Goal: Transaction & Acquisition: Book appointment/travel/reservation

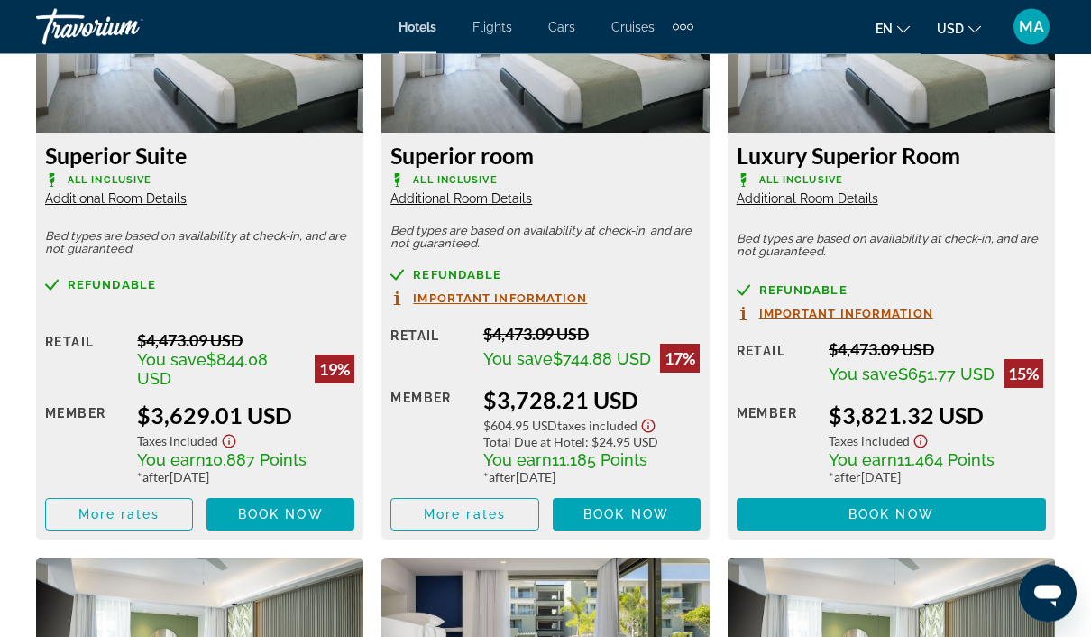
scroll to position [2951, 0]
click at [296, 507] on span "Book now" at bounding box center [281, 514] width 86 height 14
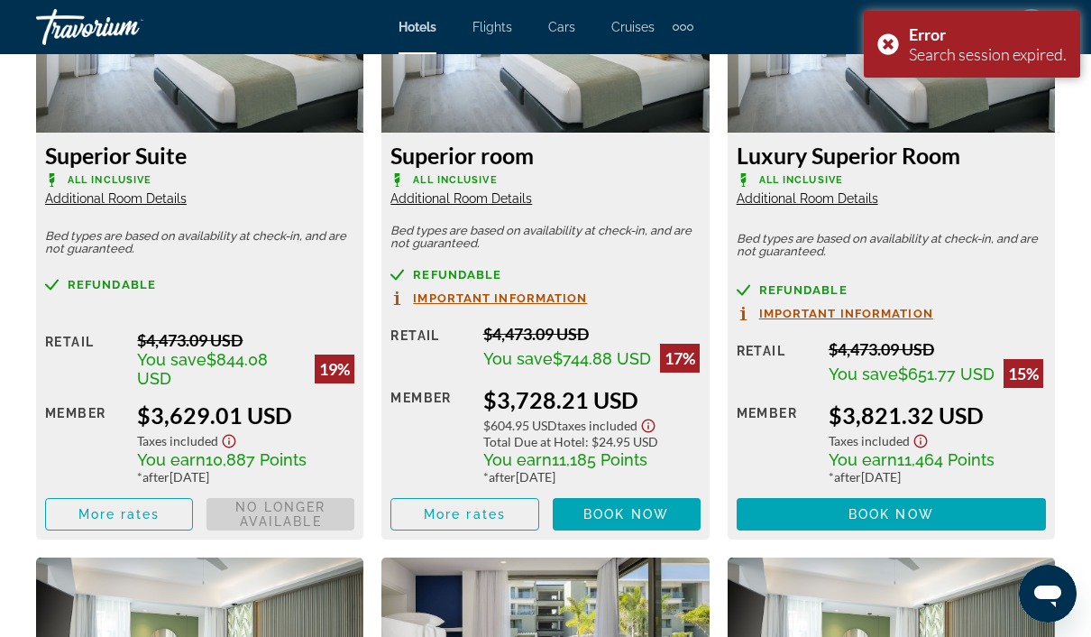
click at [313, 498] on span "Book now No longer available" at bounding box center [281, 514] width 148 height 32
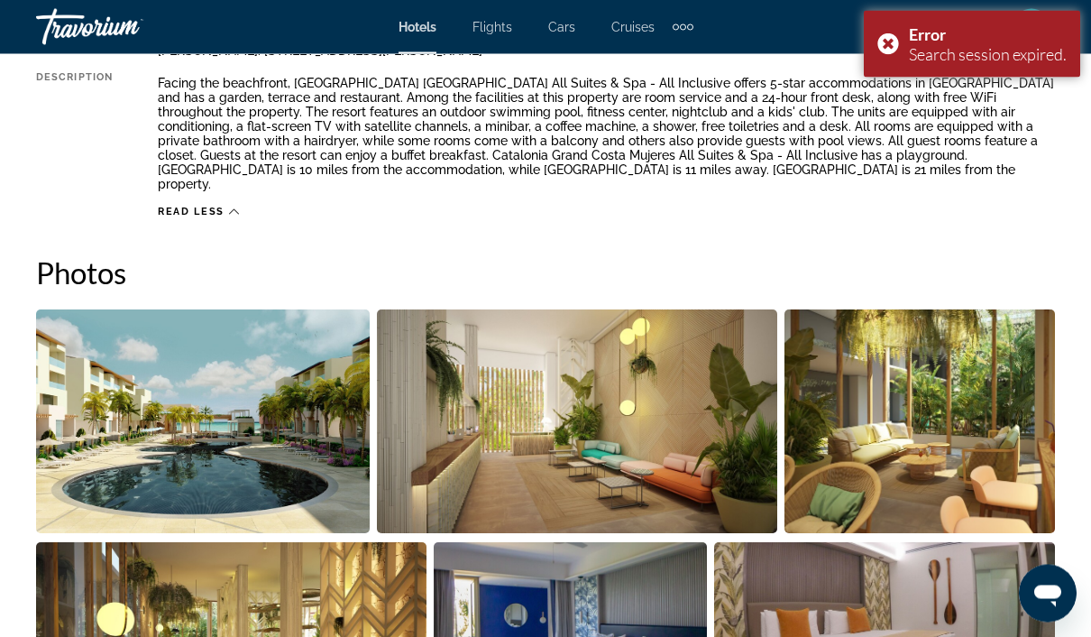
scroll to position [916, 0]
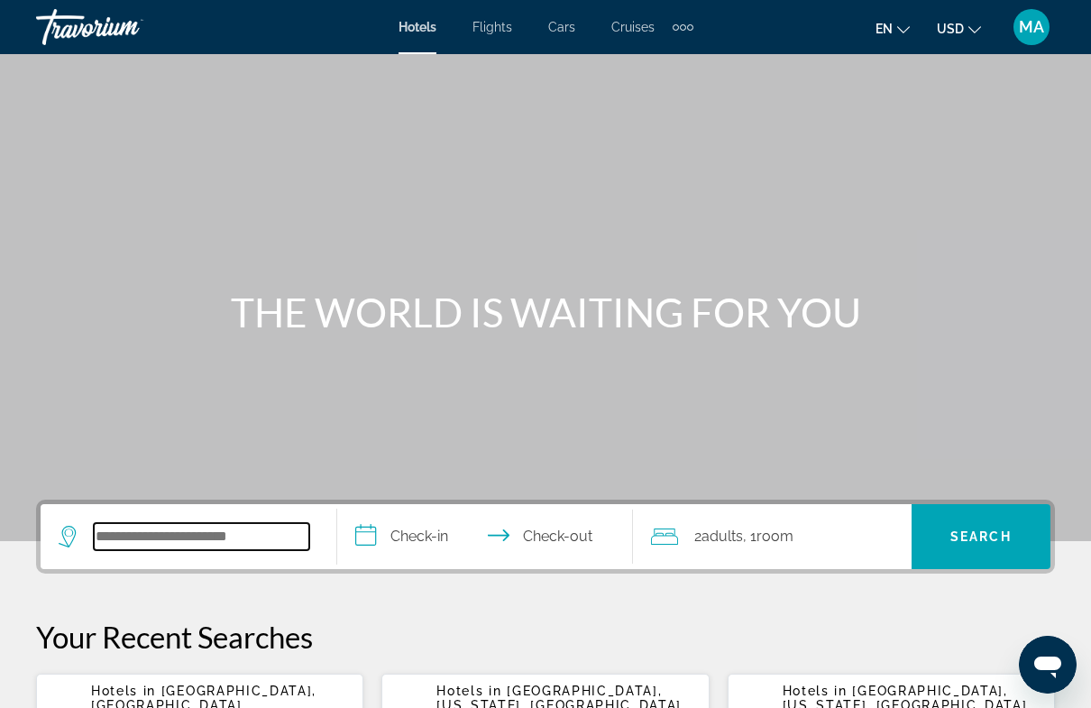
click at [271, 535] on input "Search hotel destination" at bounding box center [202, 536] width 216 height 27
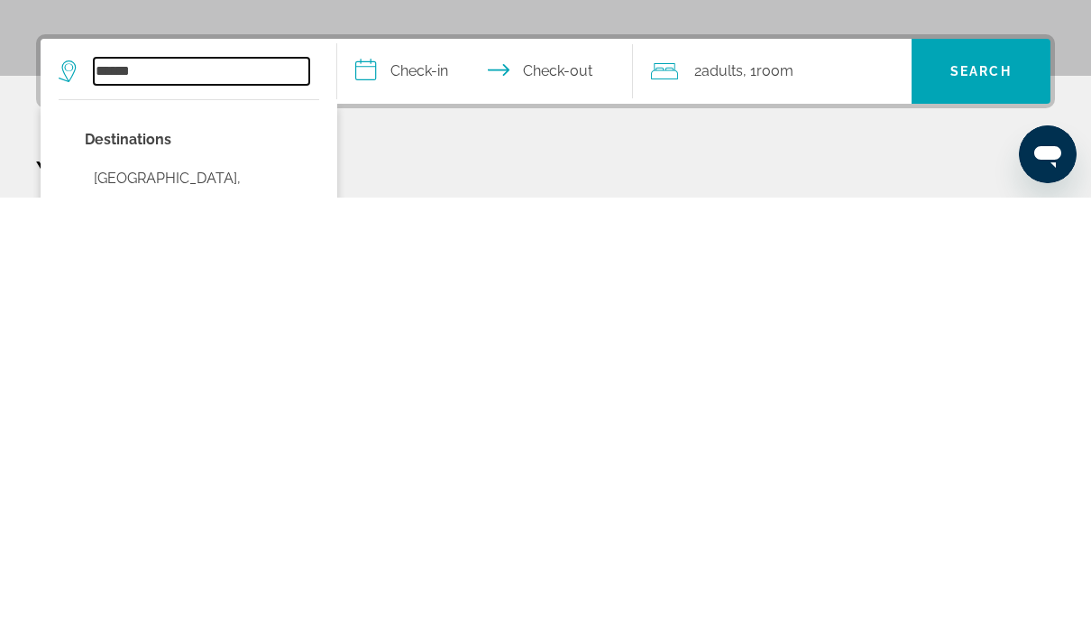
scroll to position [30, 0]
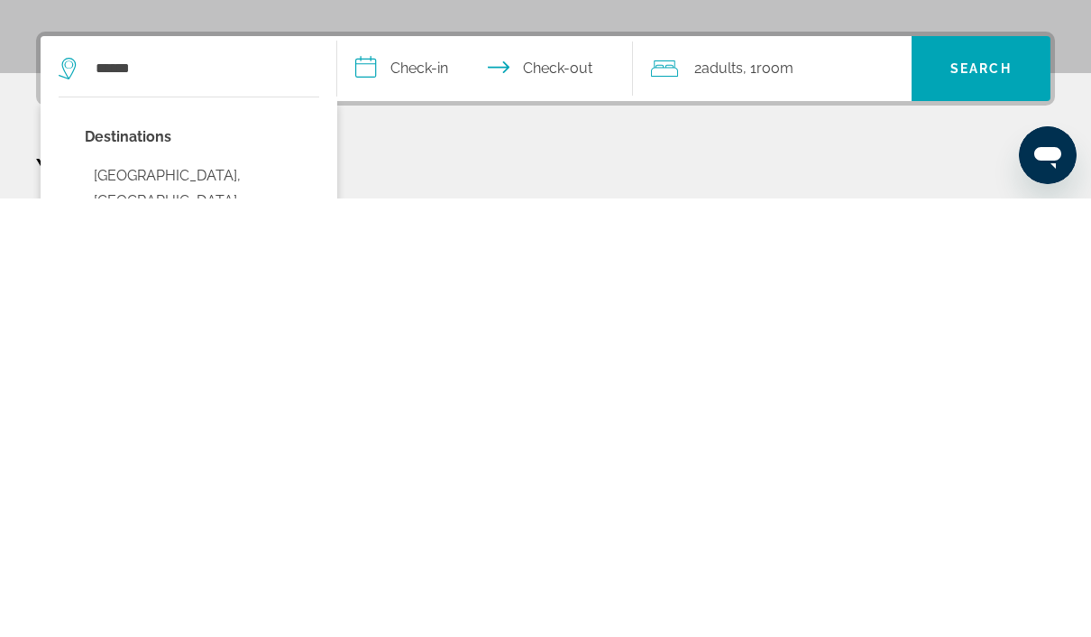
click at [214, 597] on button "[GEOGRAPHIC_DATA], [GEOGRAPHIC_DATA] ([GEOGRAPHIC_DATA])" at bounding box center [202, 639] width 234 height 85
type input "**********"
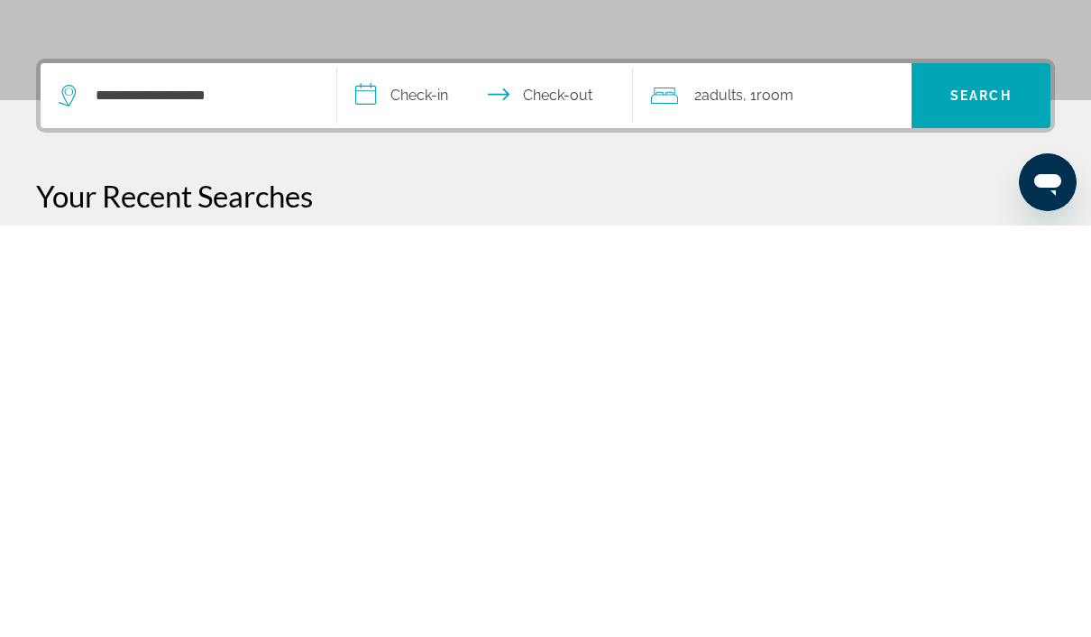
click at [429, 474] on input "**********" at bounding box center [489, 509] width 304 height 70
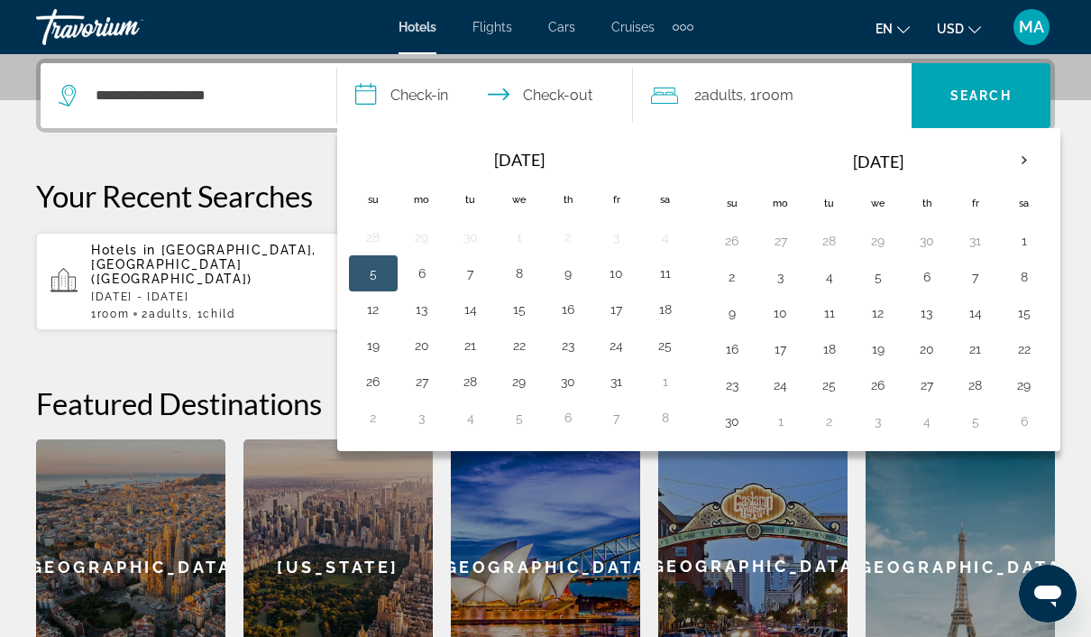
click at [288, 266] on div "Hotels in [GEOGRAPHIC_DATA], [GEOGRAPHIC_DATA] ([GEOGRAPHIC_DATA]) [DATE] - [DA…" at bounding box center [220, 282] width 258 height 78
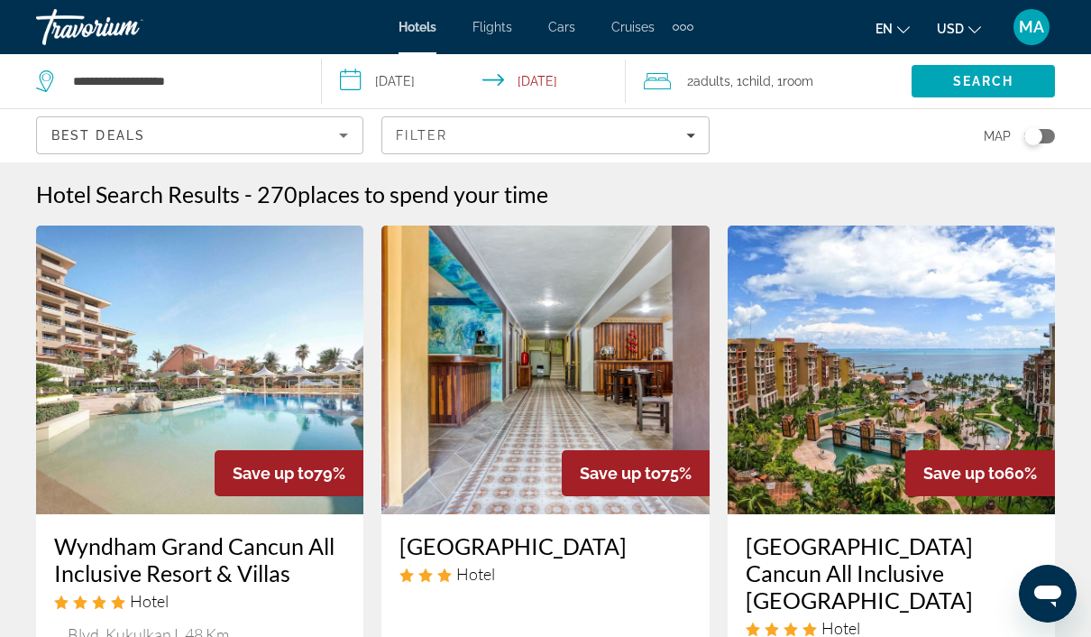
click at [505, 147] on span "Filters" at bounding box center [545, 135] width 326 height 43
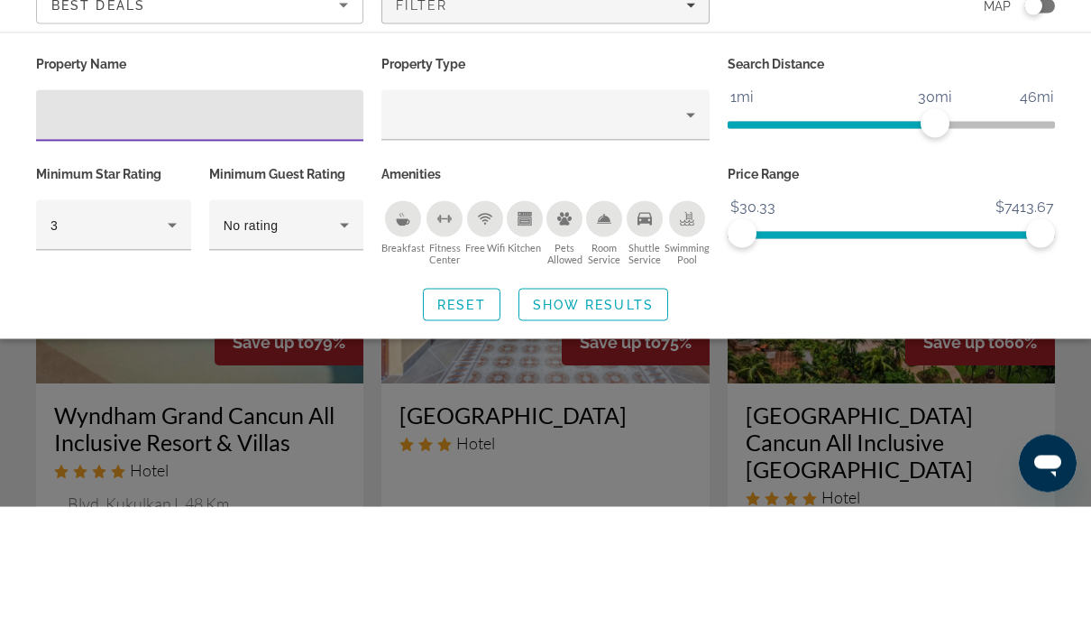
click at [288, 235] on input "Hotel Filters" at bounding box center [200, 246] width 298 height 22
type input "*"
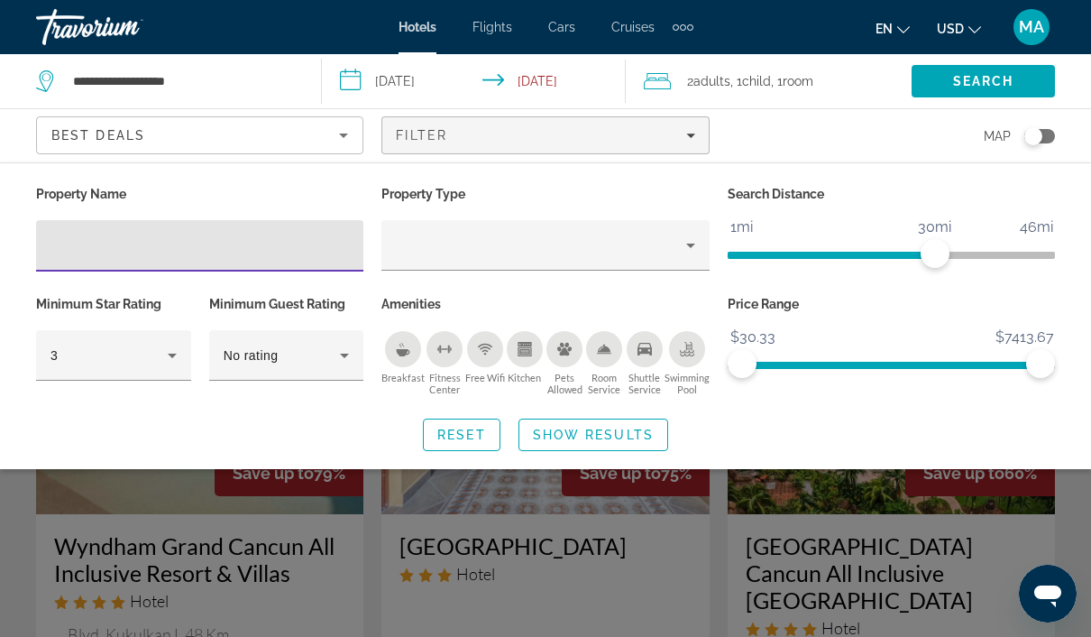
click at [537, 128] on div "Filter" at bounding box center [545, 135] width 298 height 14
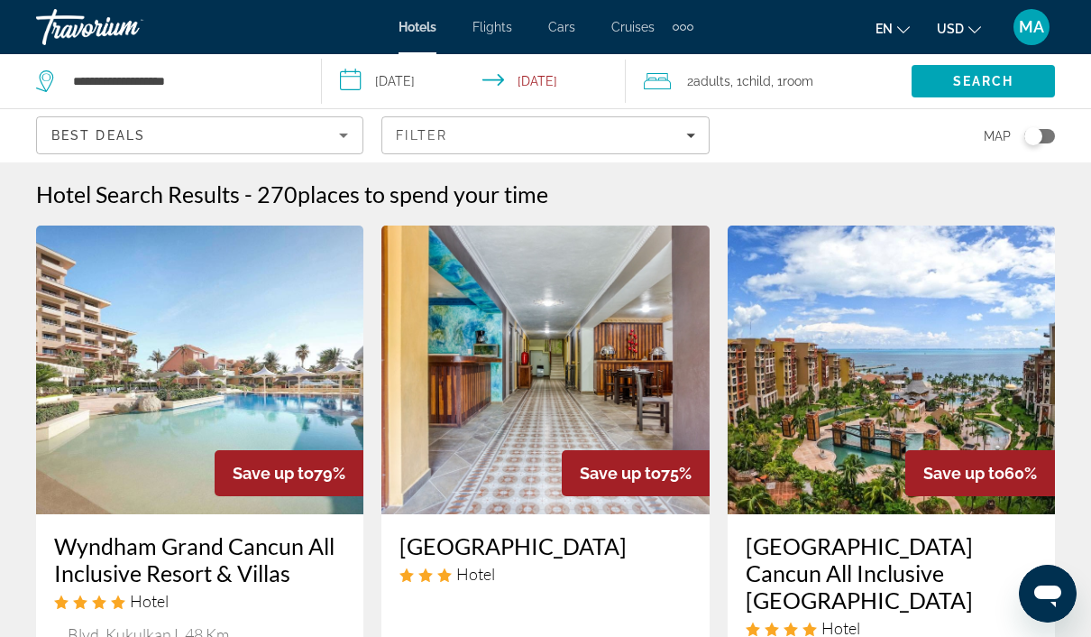
click at [637, 131] on div "Filter" at bounding box center [545, 135] width 298 height 14
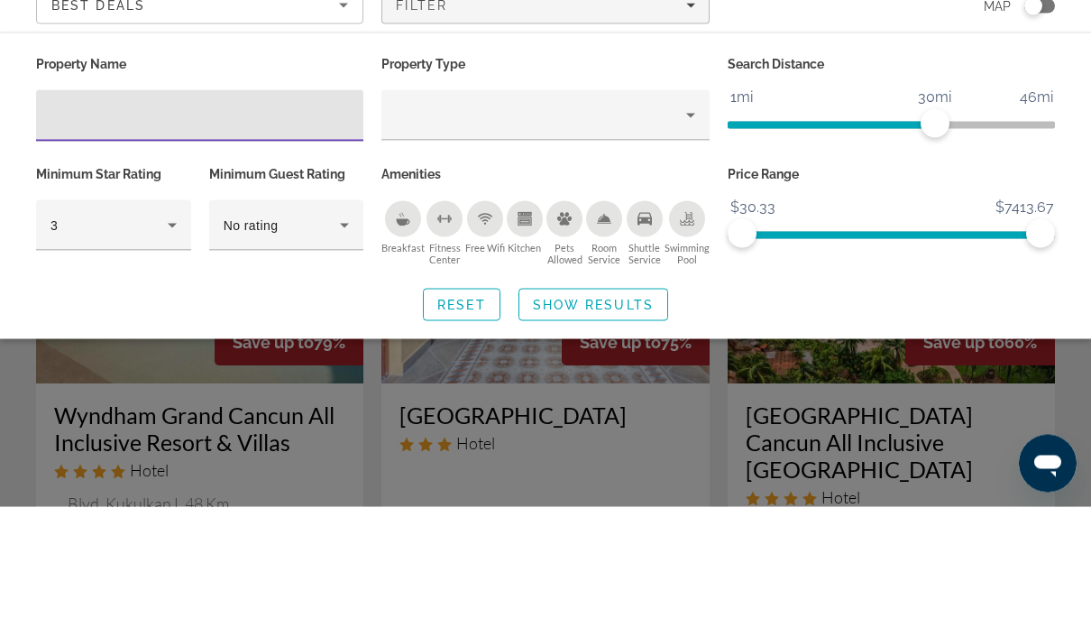
click at [259, 235] on input "Hotel Filters" at bounding box center [200, 246] width 298 height 22
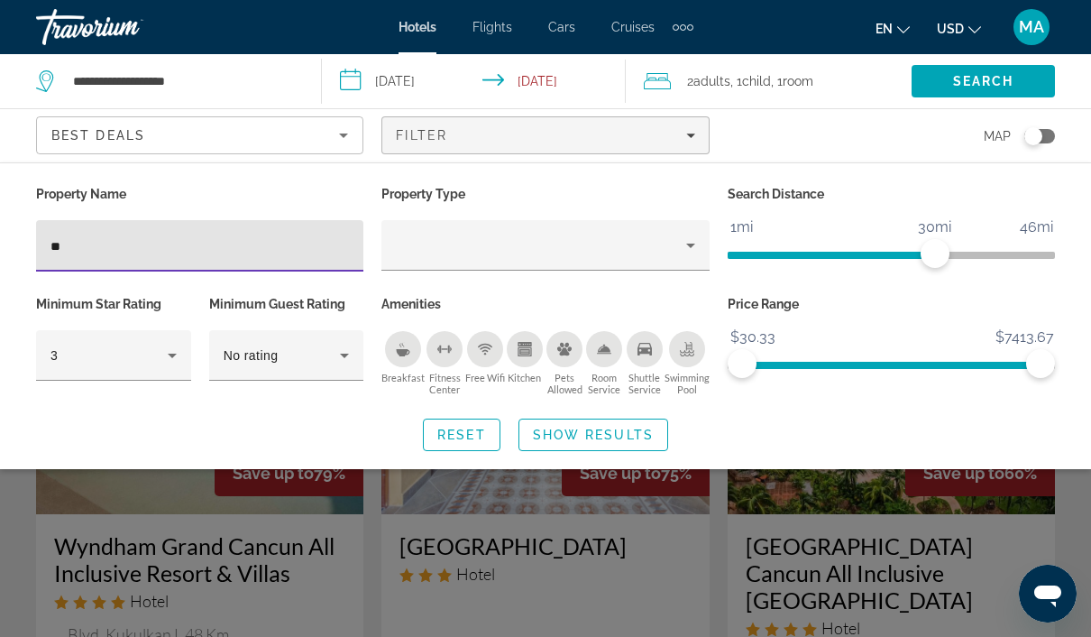
type input "***"
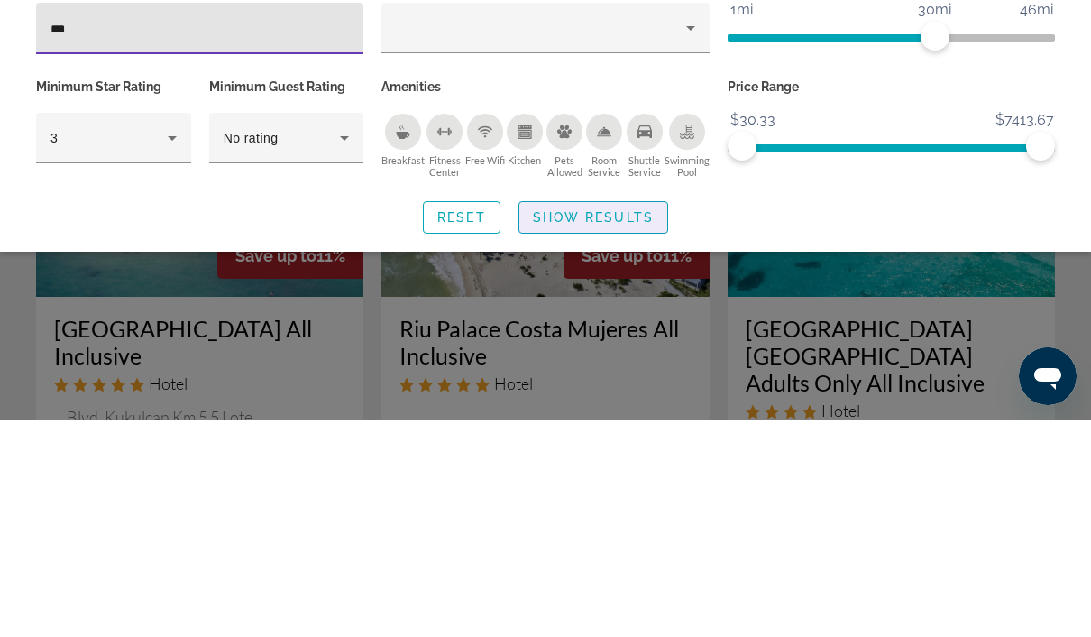
click at [620, 427] on span "Show Results" at bounding box center [593, 434] width 121 height 14
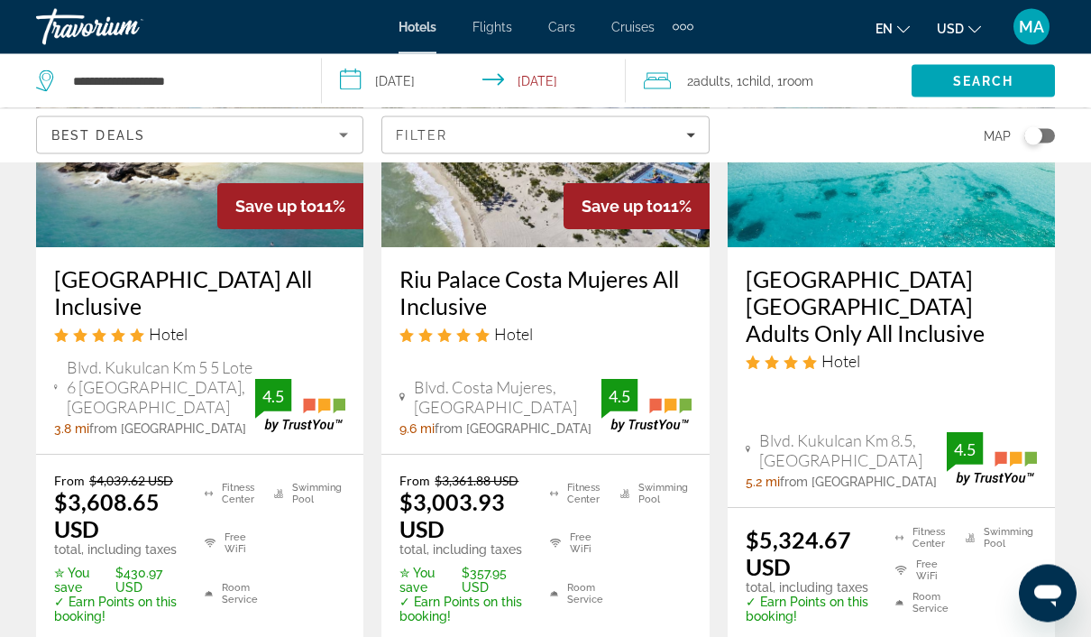
scroll to position [267, 0]
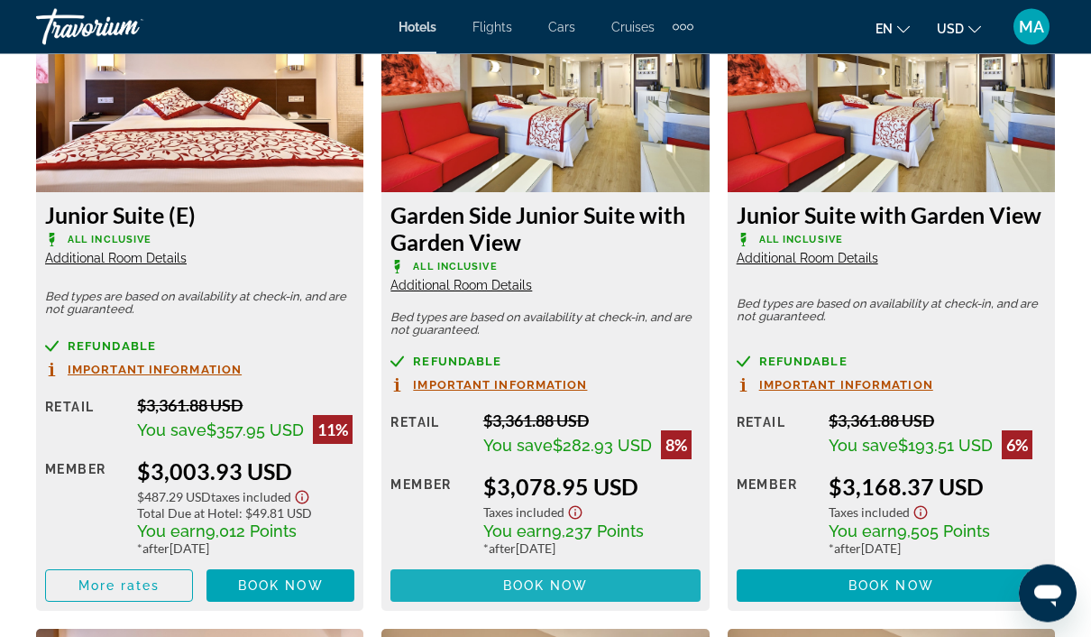
scroll to position [2902, 0]
click at [573, 578] on span "Book now" at bounding box center [546, 585] width 86 height 14
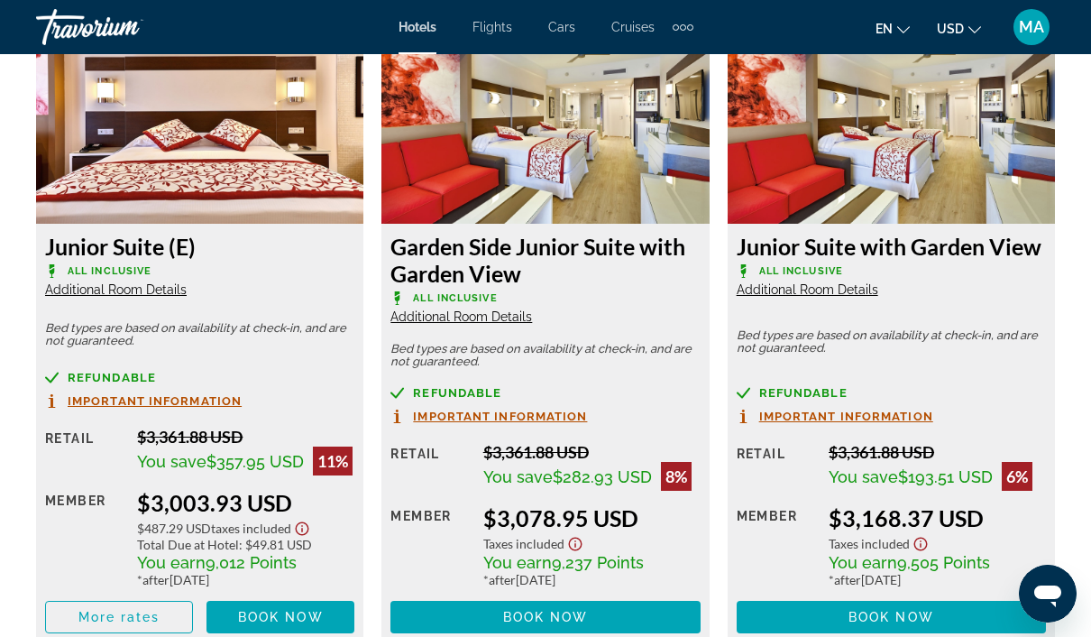
scroll to position [2870, 0]
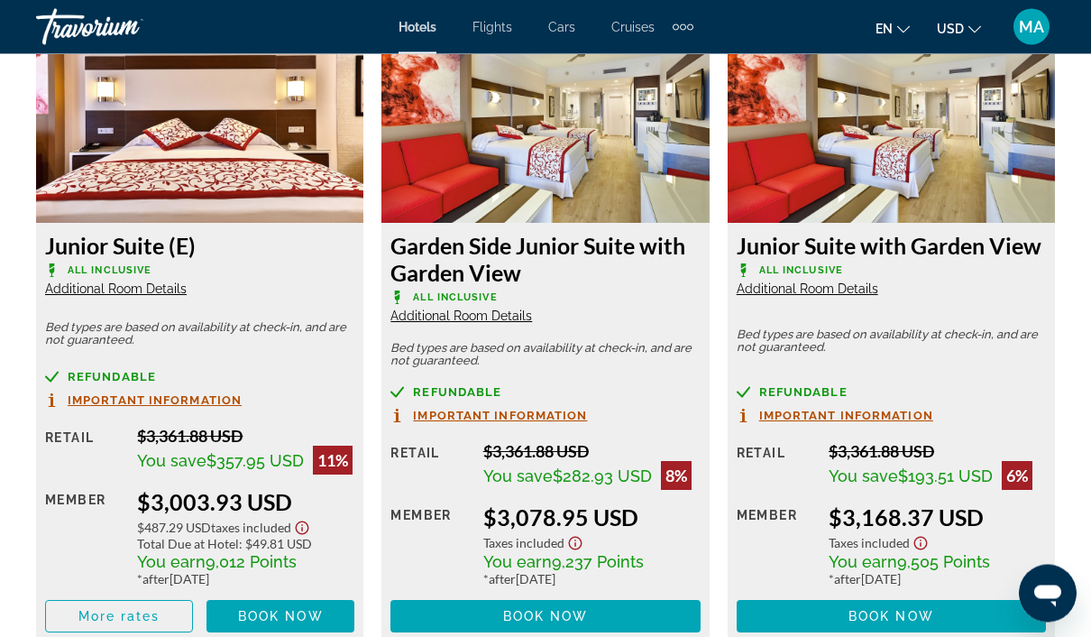
click at [565, 610] on span "Book now" at bounding box center [546, 617] width 86 height 14
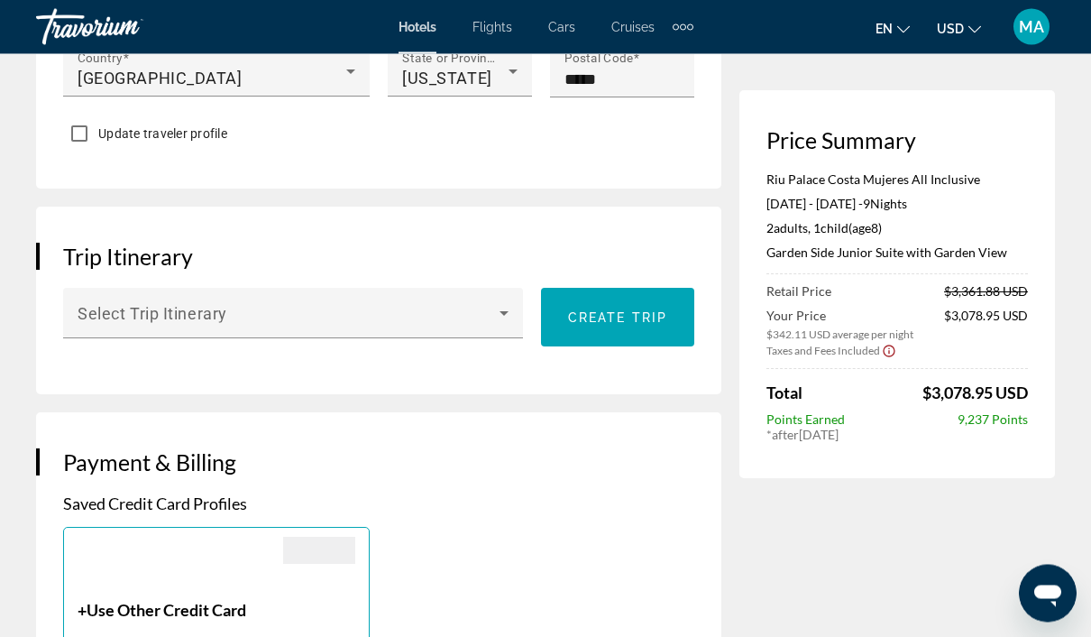
scroll to position [980, 0]
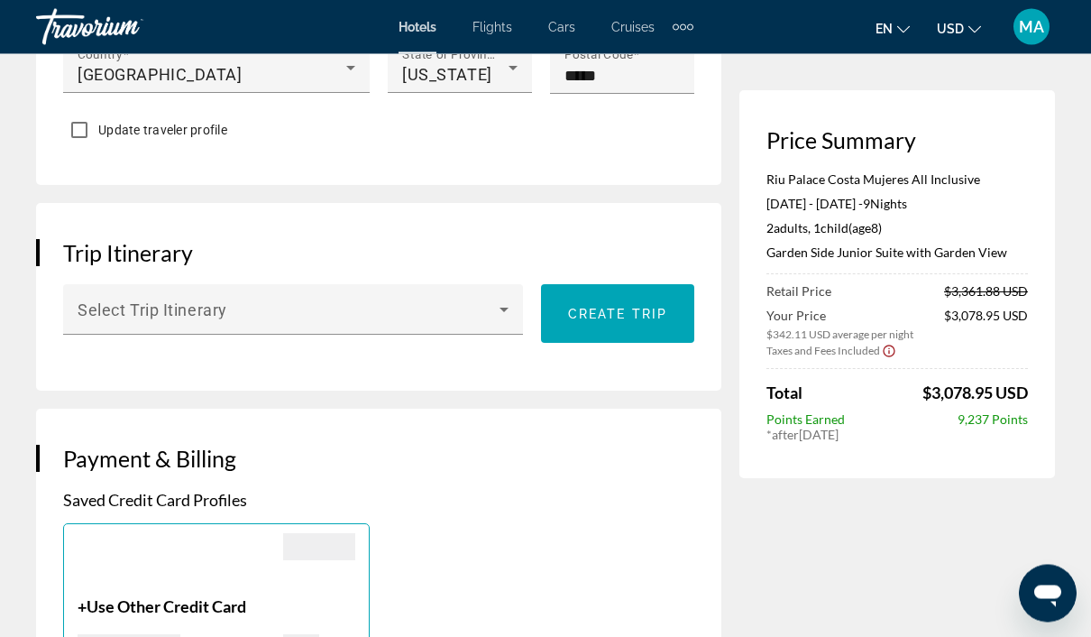
click at [513, 317] on icon "Main content" at bounding box center [504, 310] width 22 height 22
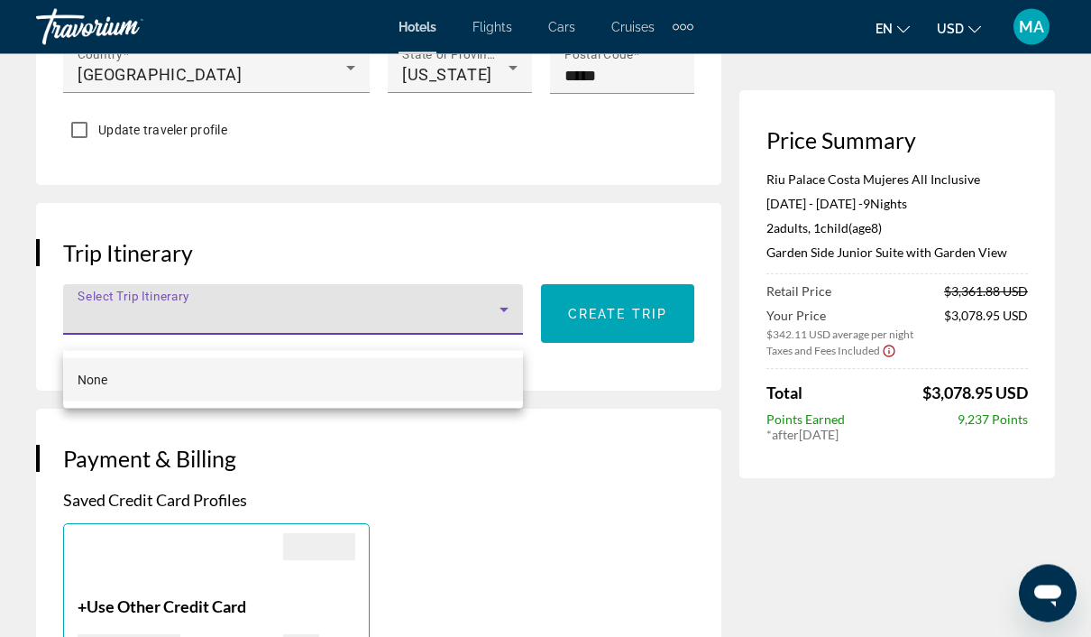
scroll to position [981, 0]
click at [546, 510] on div at bounding box center [545, 318] width 1091 height 637
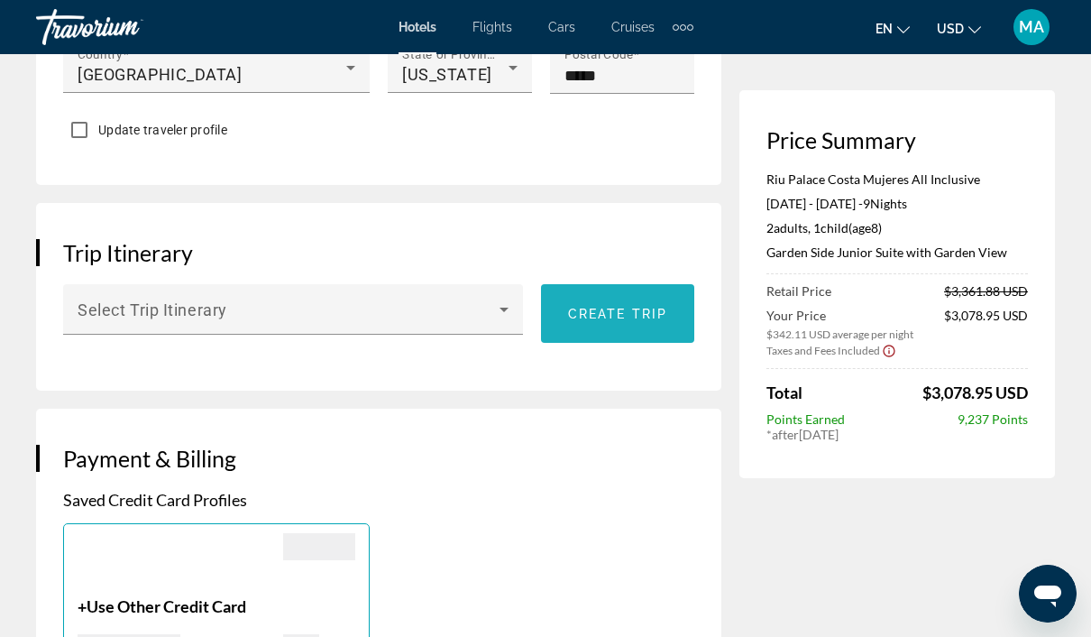
click at [633, 321] on span "Create trip" at bounding box center [617, 314] width 99 height 14
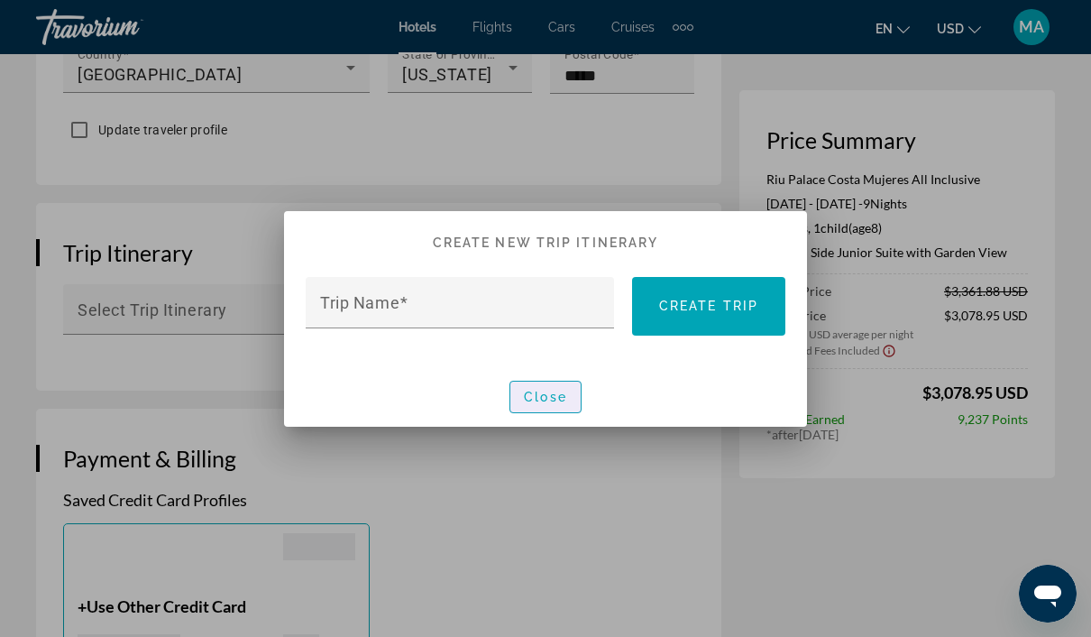
click at [547, 396] on span "Close" at bounding box center [545, 397] width 43 height 14
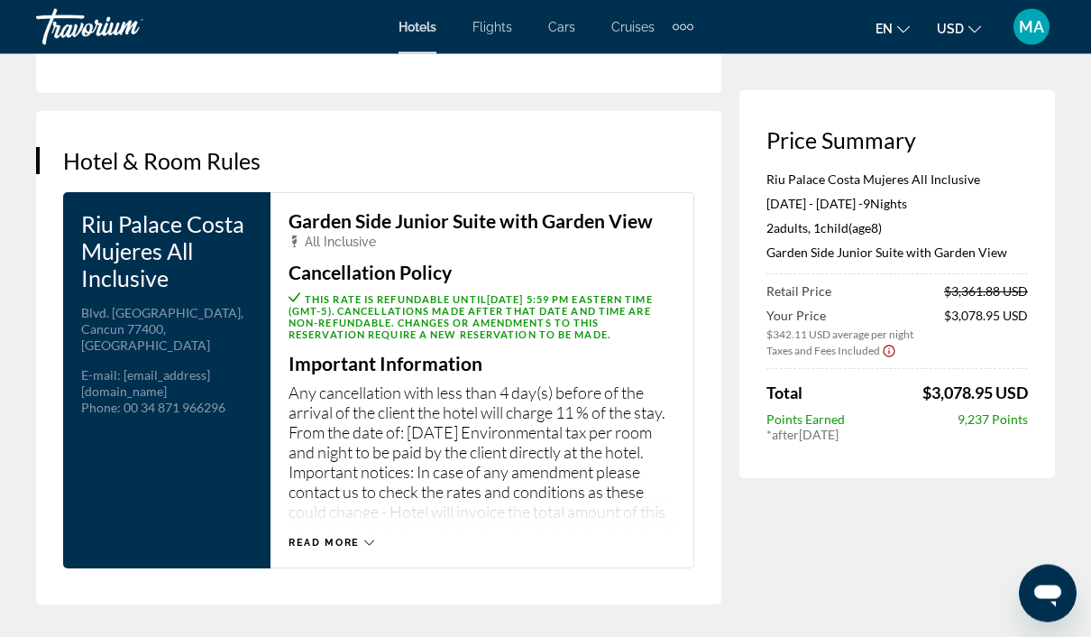
scroll to position [2301, 0]
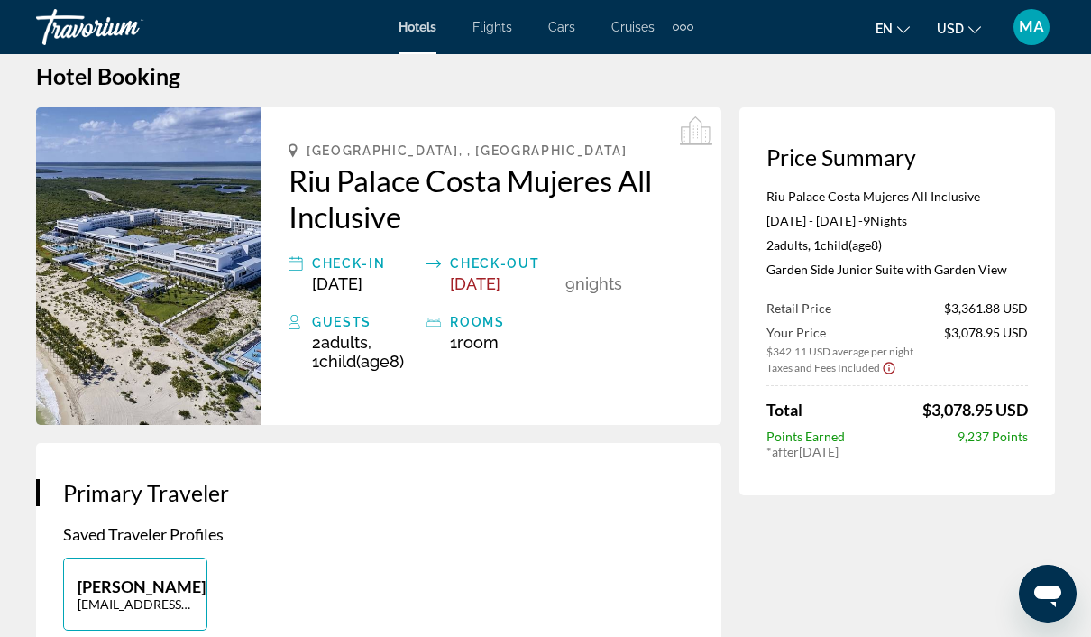
scroll to position [0, 0]
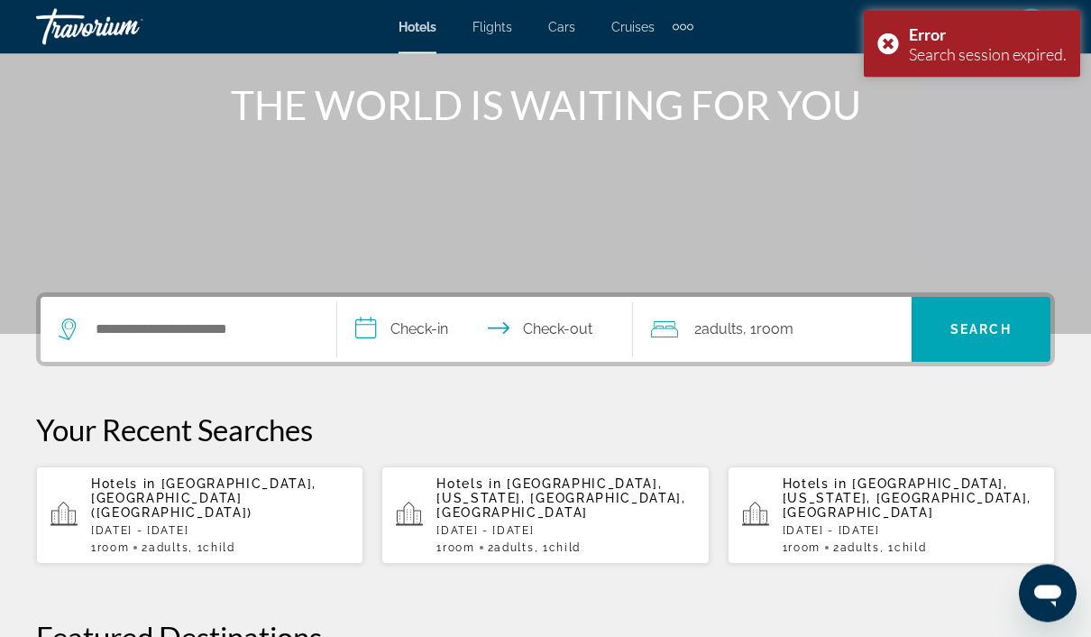
scroll to position [207, 0]
click at [274, 524] on p "[DATE] - [DATE]" at bounding box center [220, 530] width 258 height 13
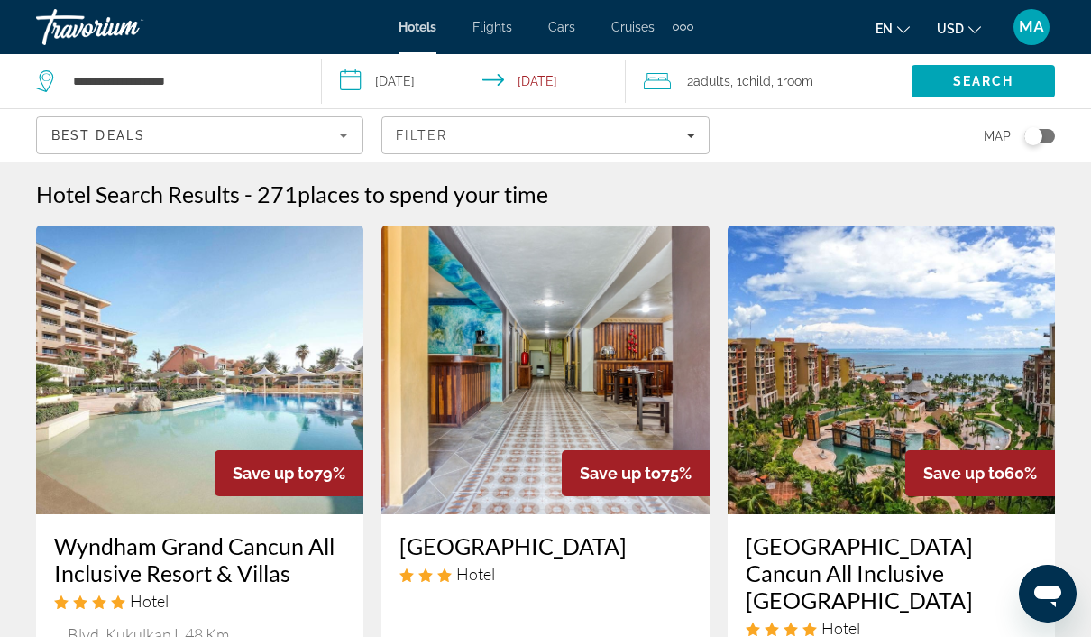
click at [669, 124] on span "Filters" at bounding box center [545, 135] width 326 height 43
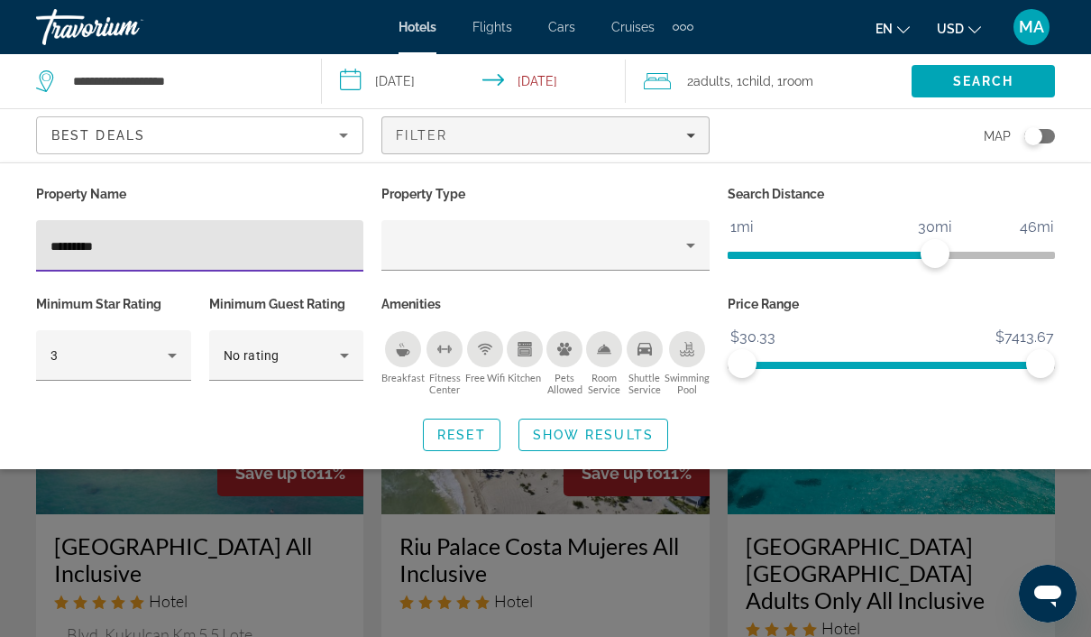
type input "**********"
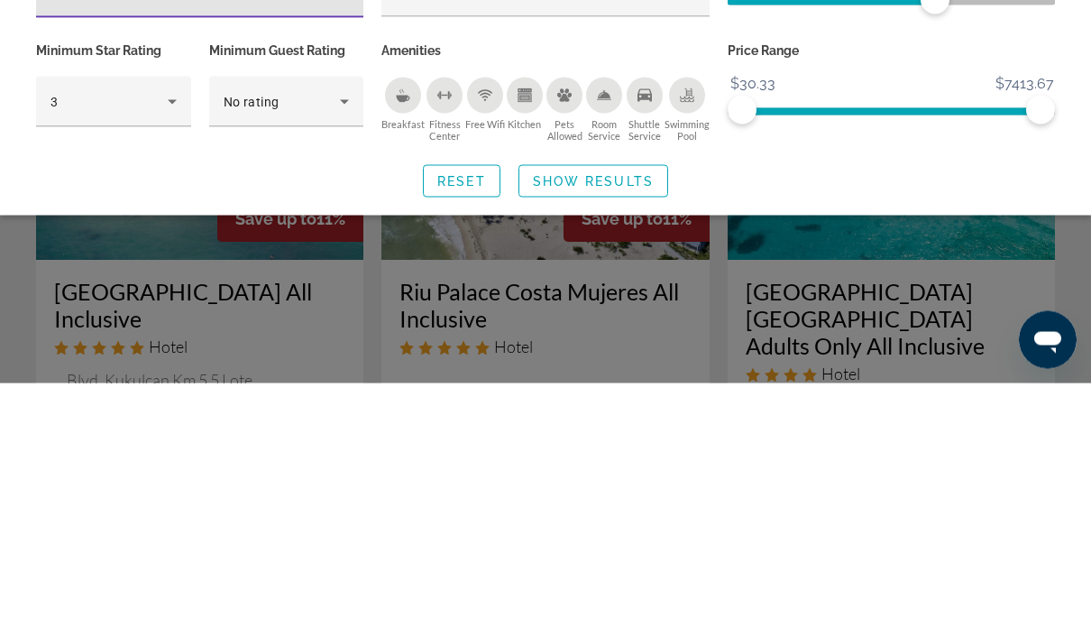
click at [622, 427] on span "Show Results" at bounding box center [593, 434] width 121 height 14
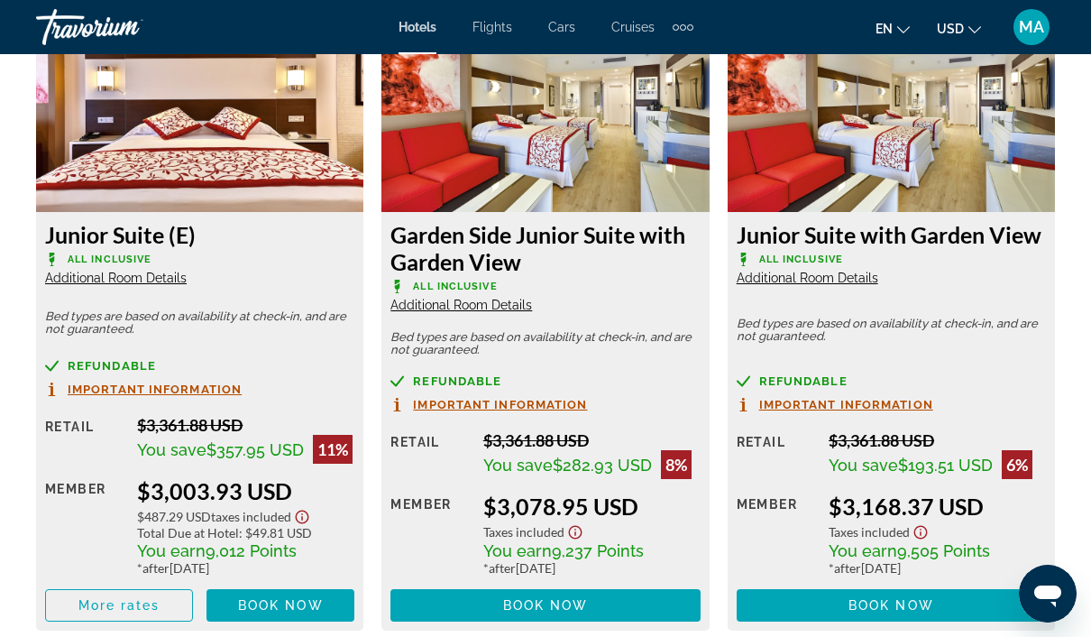
scroll to position [2898, 0]
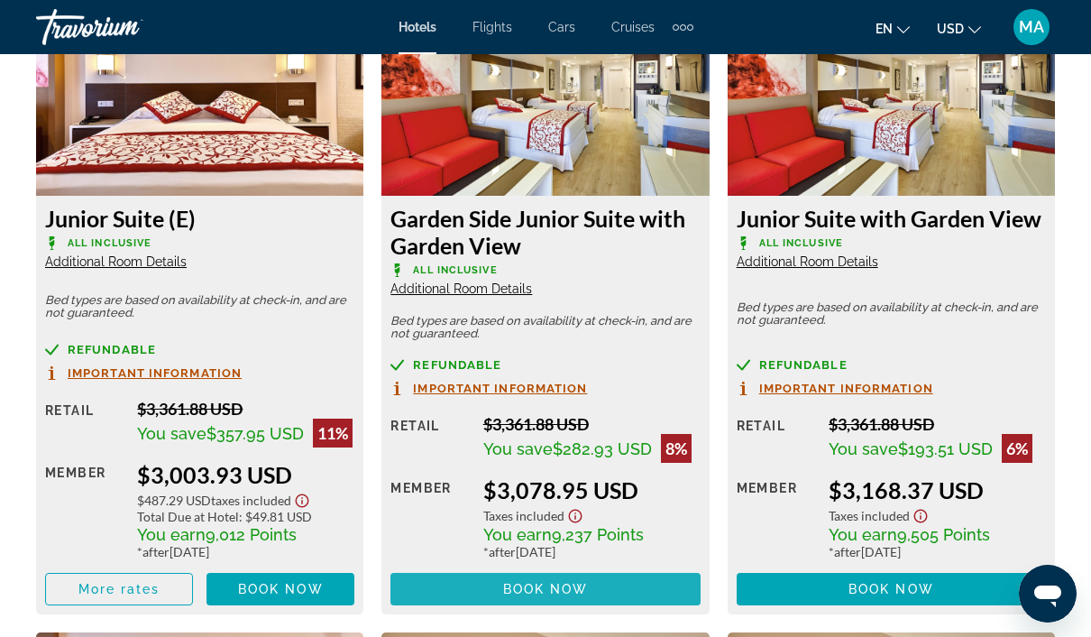
click at [552, 592] on span "Book now" at bounding box center [546, 589] width 86 height 14
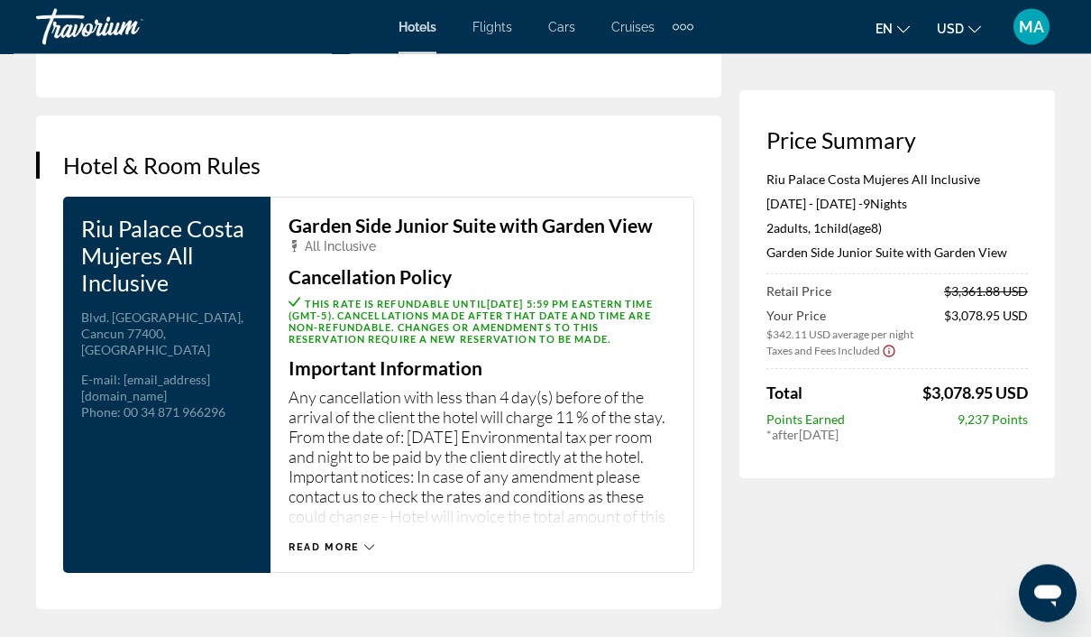
scroll to position [2296, 0]
click at [339, 553] on span "Read more" at bounding box center [324, 547] width 71 height 12
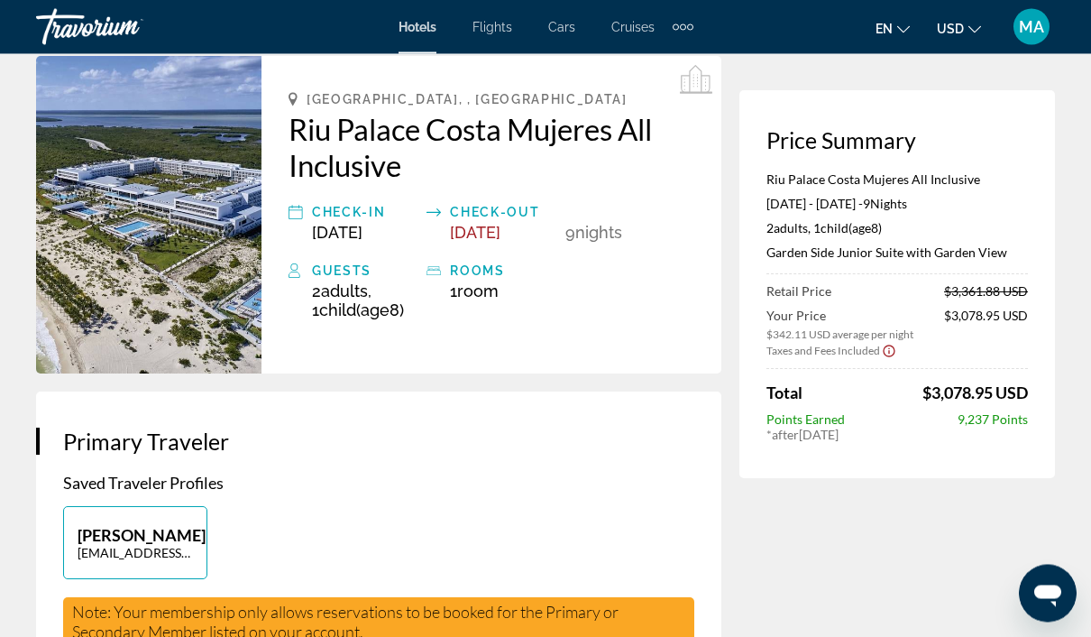
scroll to position [0, 0]
